Goal: Task Accomplishment & Management: Use online tool/utility

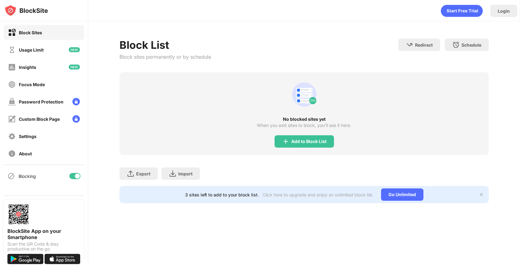
click at [310, 168] on div "Export Export Files (for websites items only) Import Import Files (for websites…" at bounding box center [303, 170] width 369 height 31
click at [312, 136] on div "Add to Block List" at bounding box center [303, 142] width 59 height 12
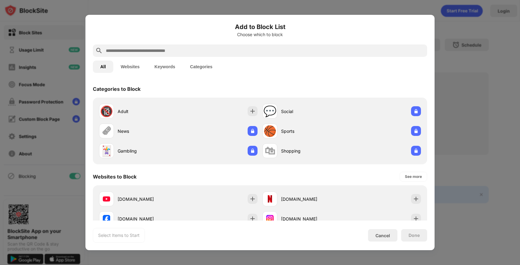
click at [265, 53] on input "text" at bounding box center [264, 50] width 319 height 7
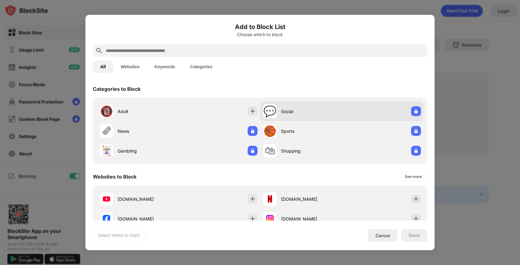
scroll to position [111, 0]
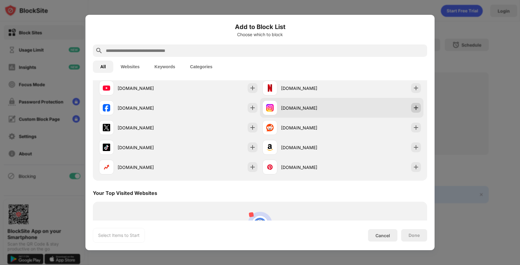
click at [416, 106] on img at bounding box center [416, 108] width 6 height 6
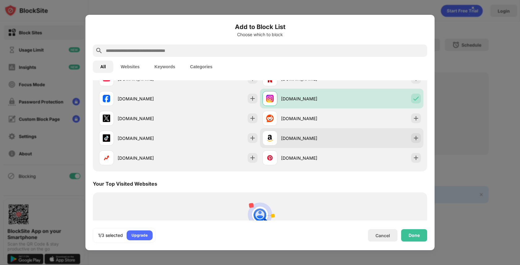
scroll to position [62, 0]
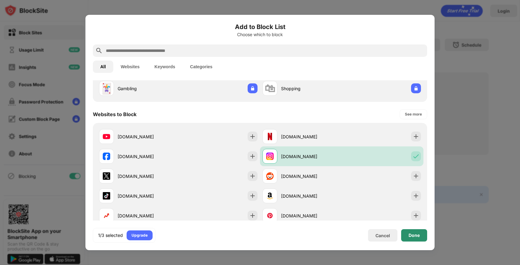
click at [414, 235] on div "Done" at bounding box center [413, 235] width 11 height 5
